Goal: Task Accomplishment & Management: Manage account settings

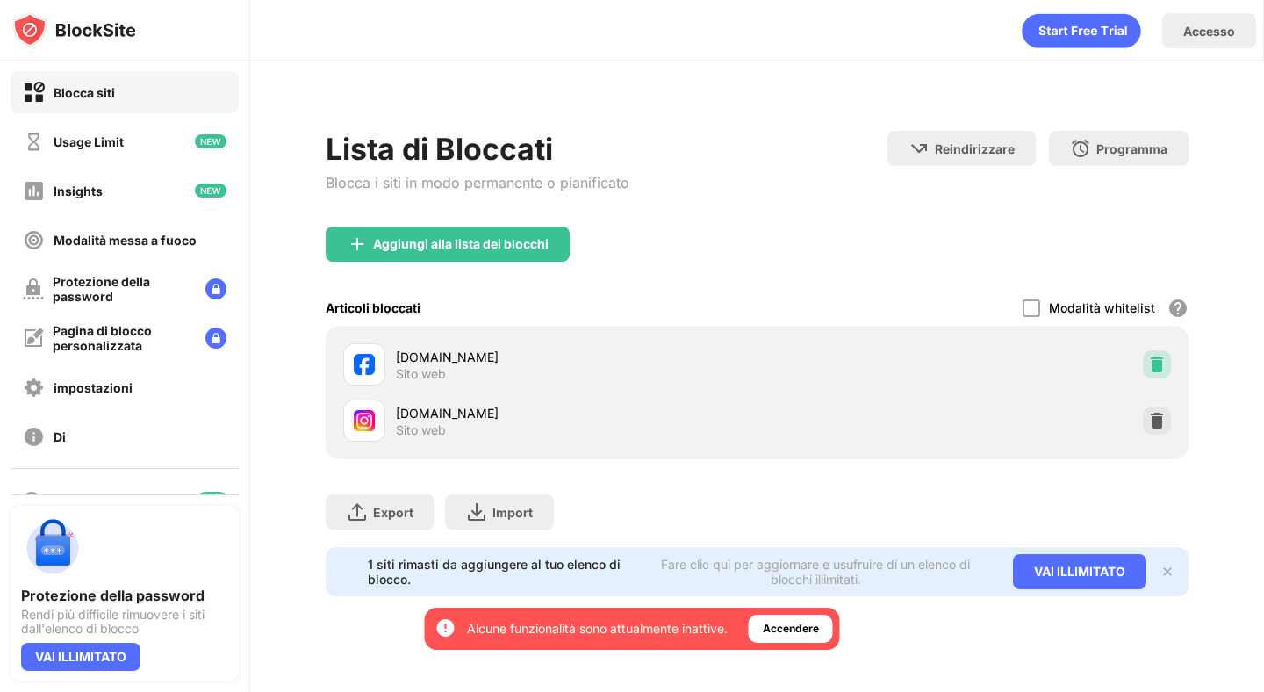
click at [1156, 371] on img at bounding box center [1158, 365] width 18 height 18
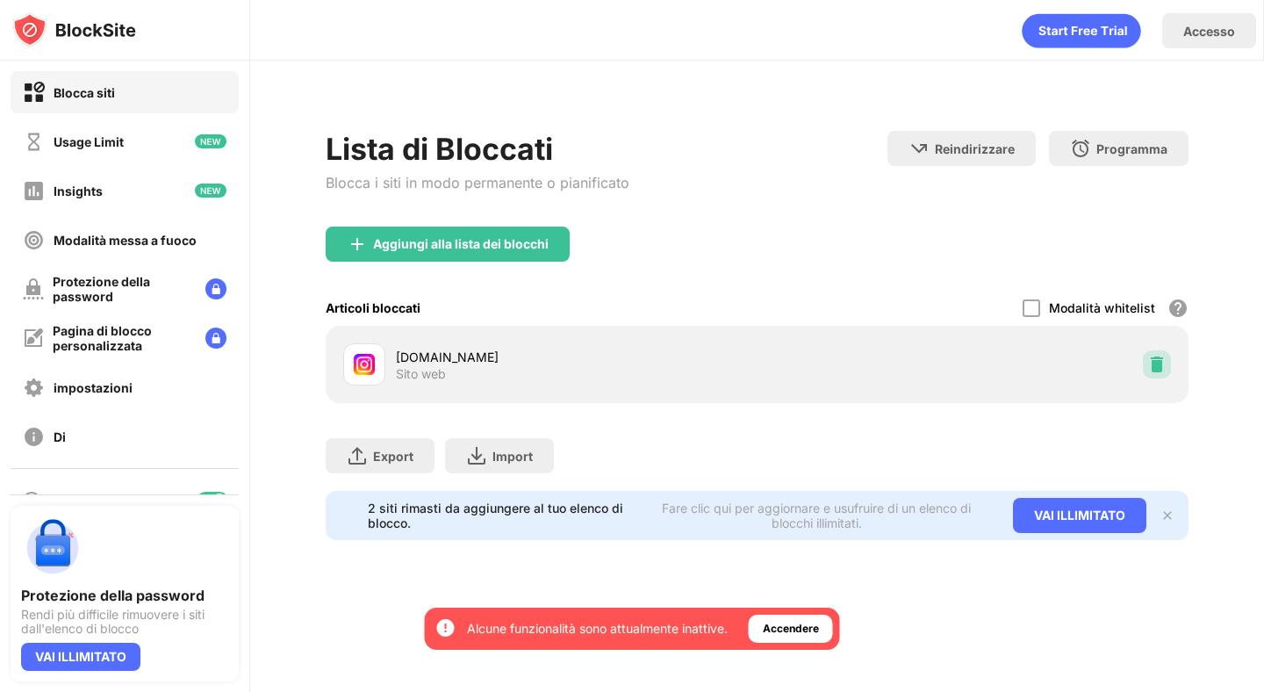
click at [1162, 361] on img at bounding box center [1158, 365] width 18 height 18
